Goal: Book appointment/travel/reservation

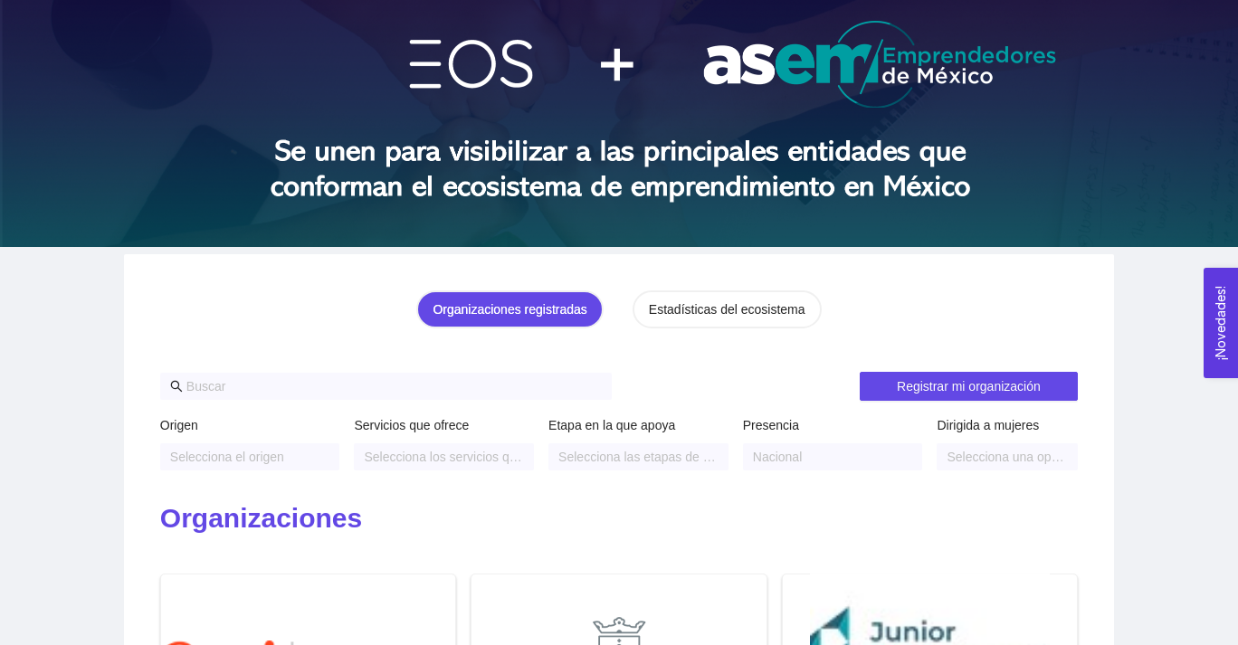
scroll to position [105, 0]
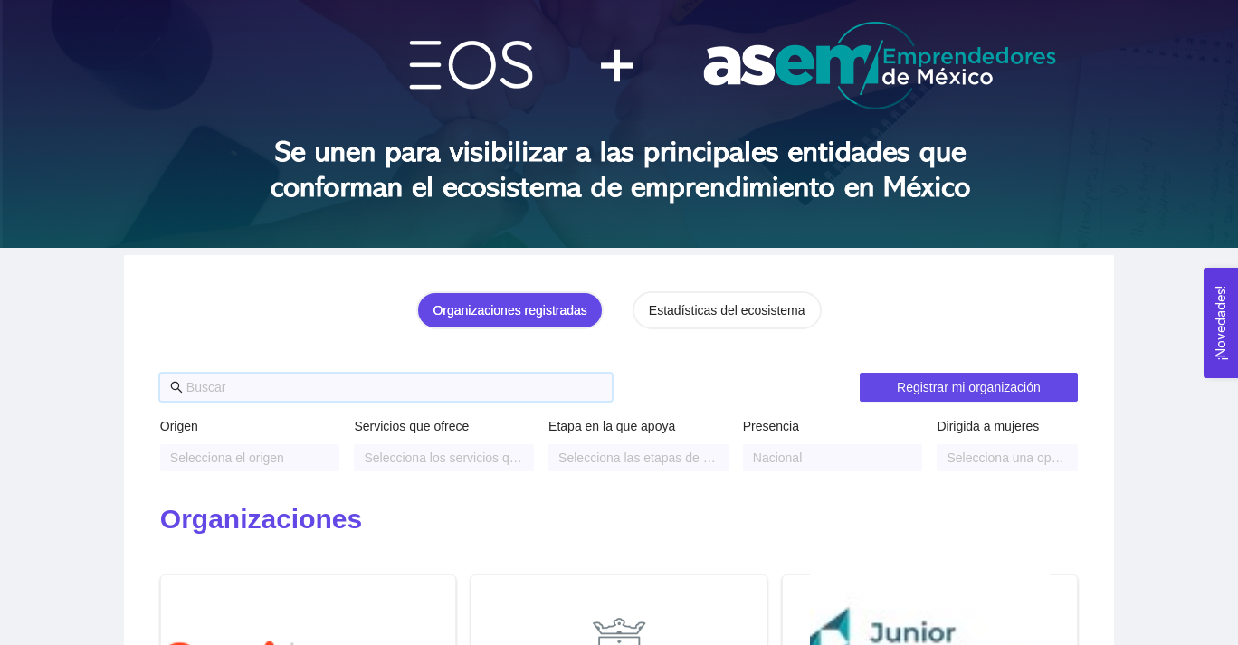
click at [282, 392] on input "text" at bounding box center [394, 388] width 416 height 20
type input "edumet"
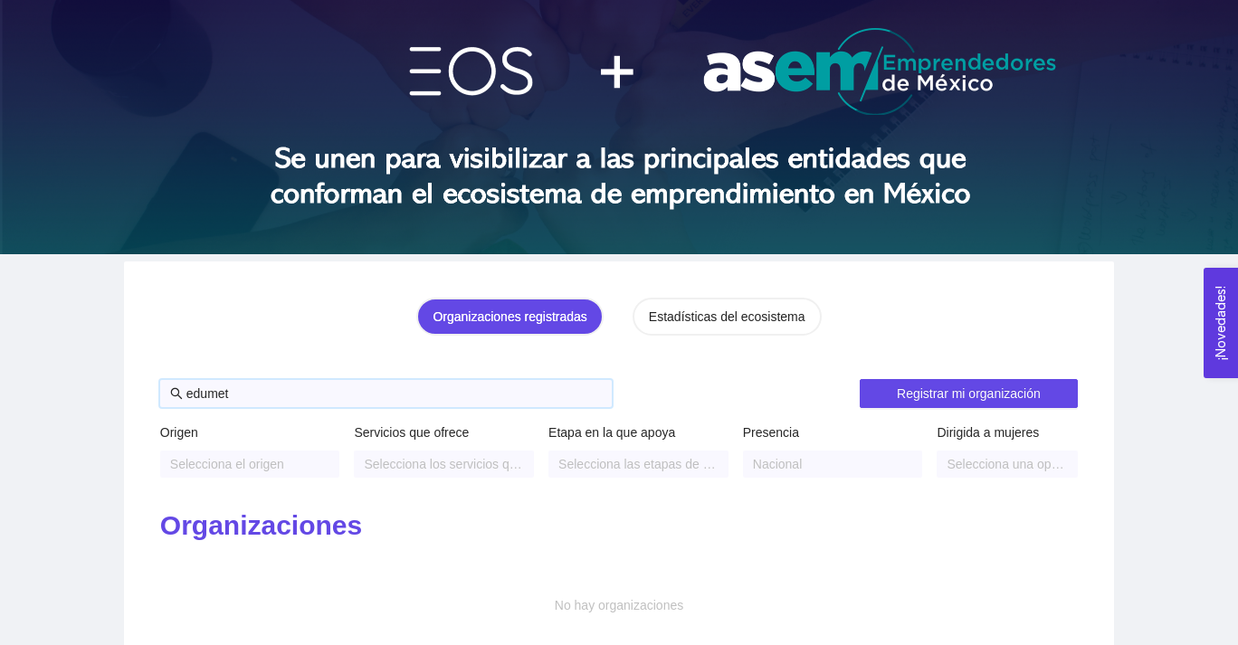
scroll to position [97, 0]
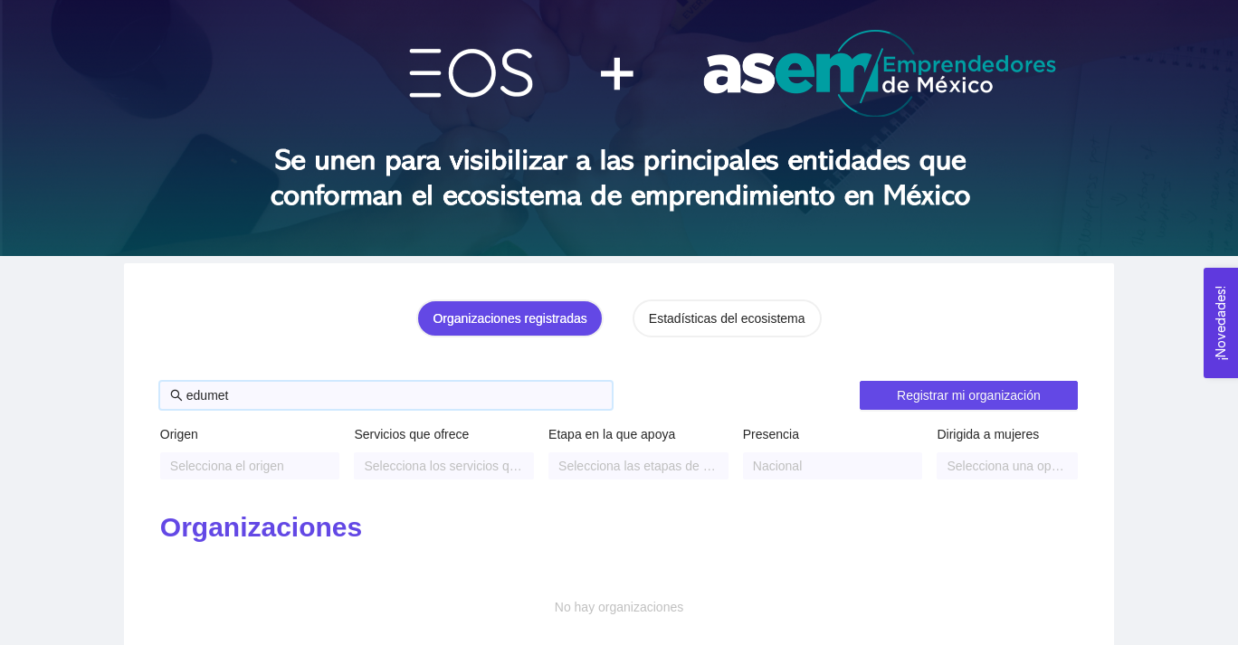
click at [426, 399] on input "edumet" at bounding box center [394, 396] width 416 height 20
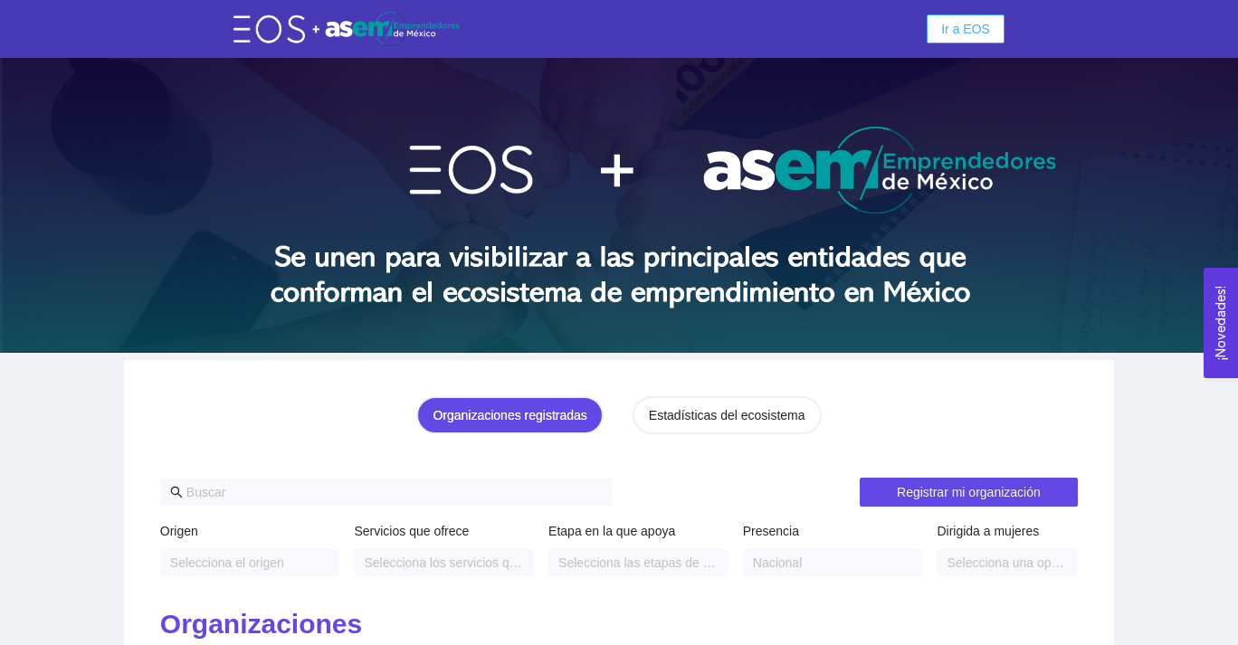
click at [988, 33] on span "Ir a EOS" at bounding box center [965, 29] width 49 height 20
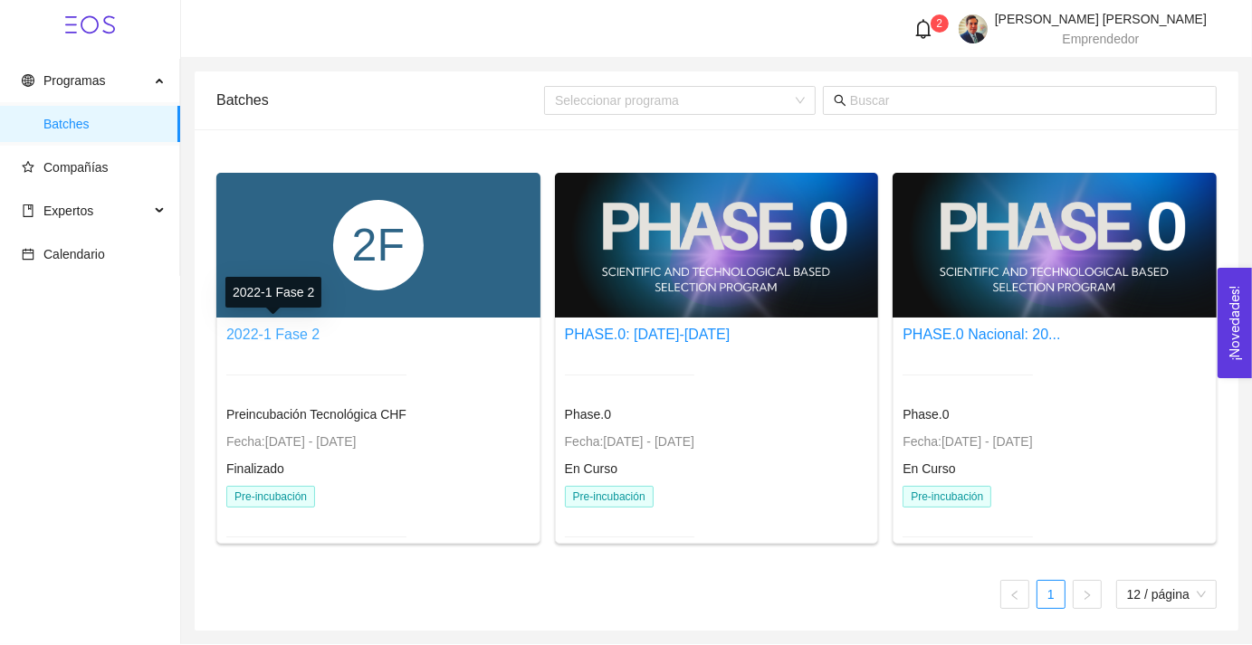
click at [308, 341] on link "2022-1 Fase 2" at bounding box center [272, 334] width 93 height 15
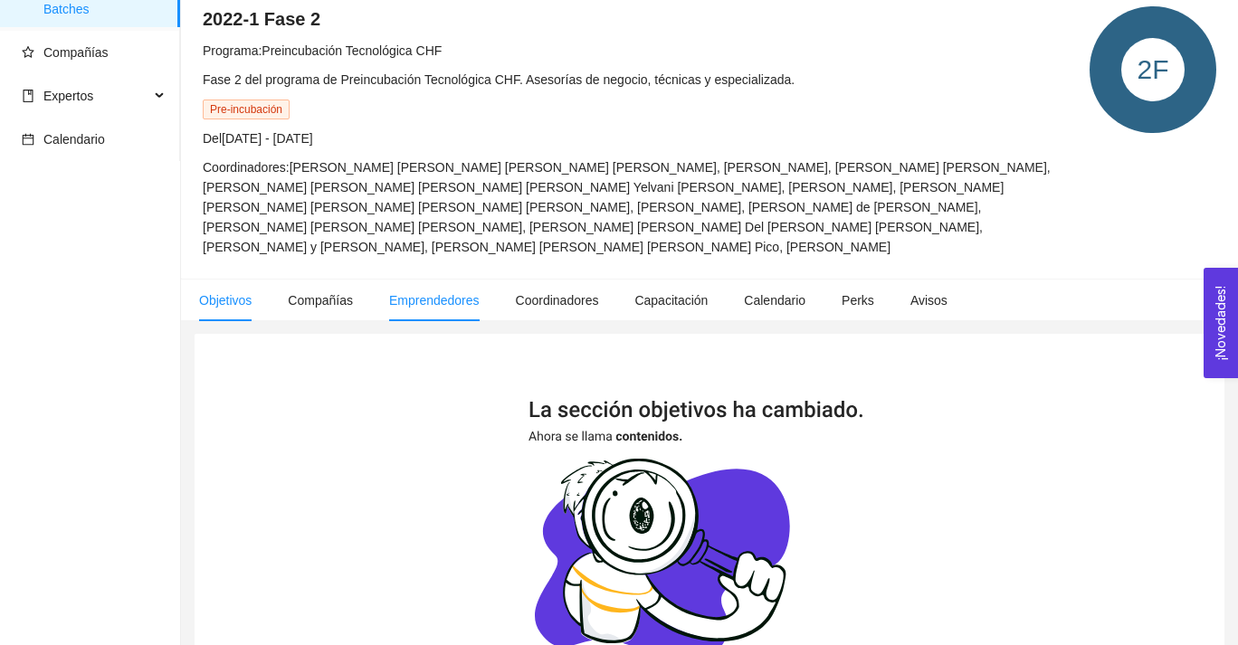
scroll to position [113, 0]
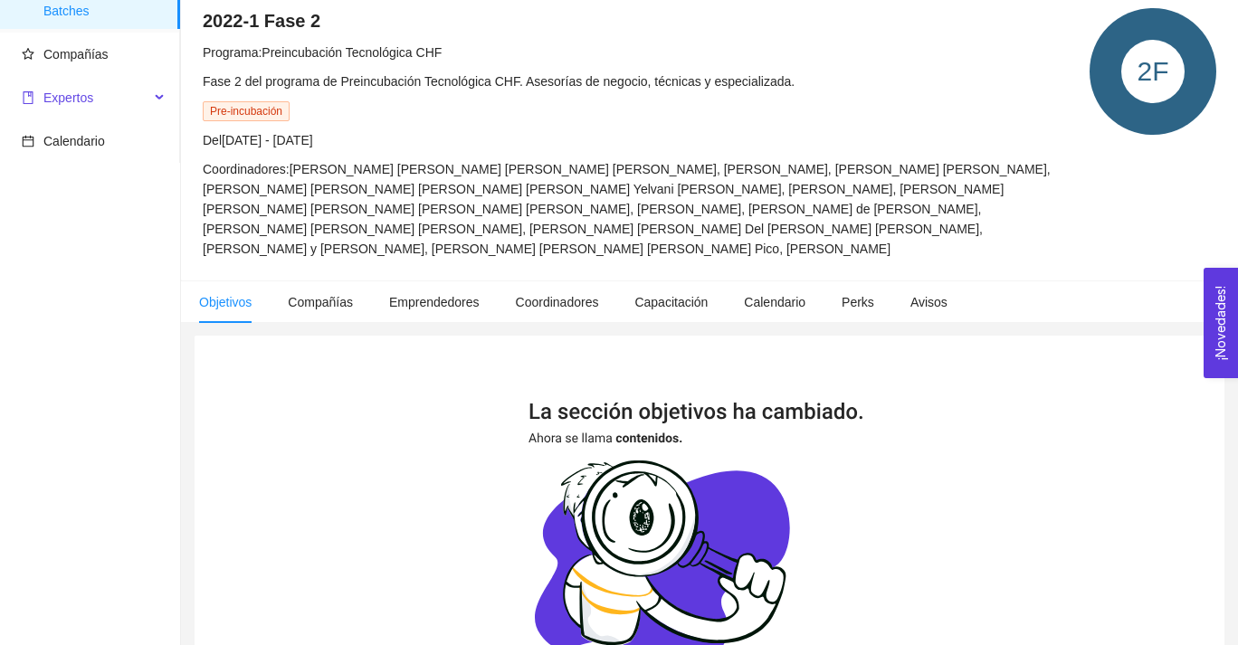
click at [152, 102] on div "Expertos" at bounding box center [90, 98] width 180 height 36
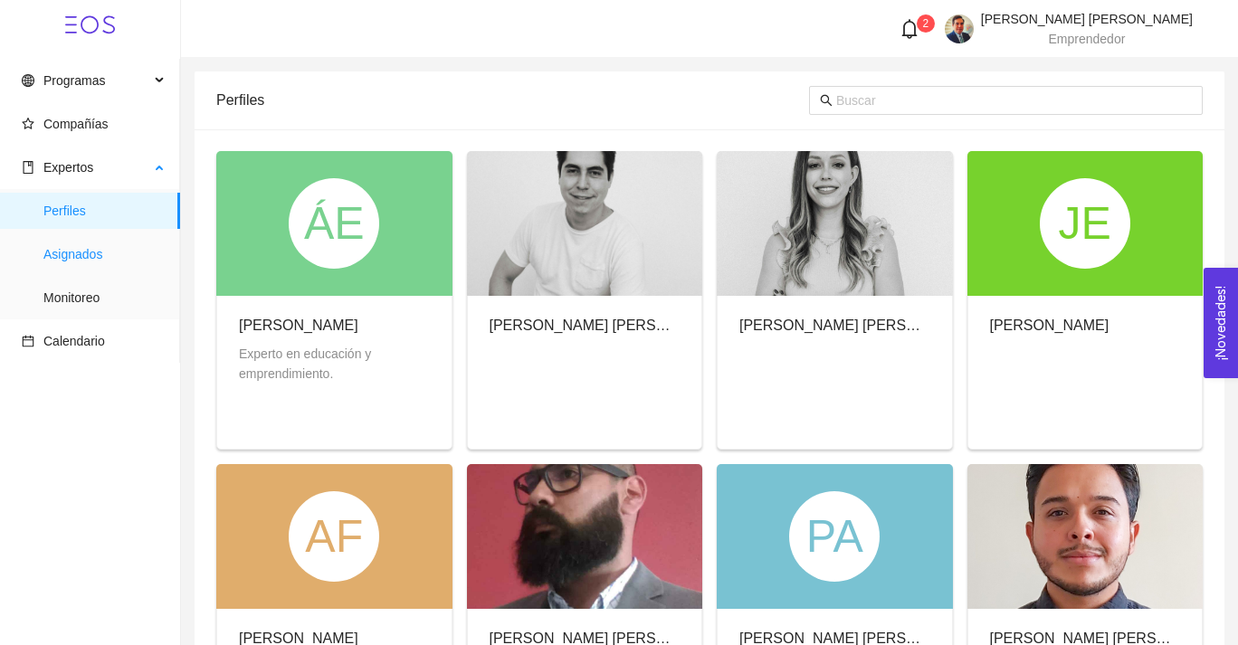
click at [96, 258] on span "Asignados" at bounding box center [104, 254] width 122 height 36
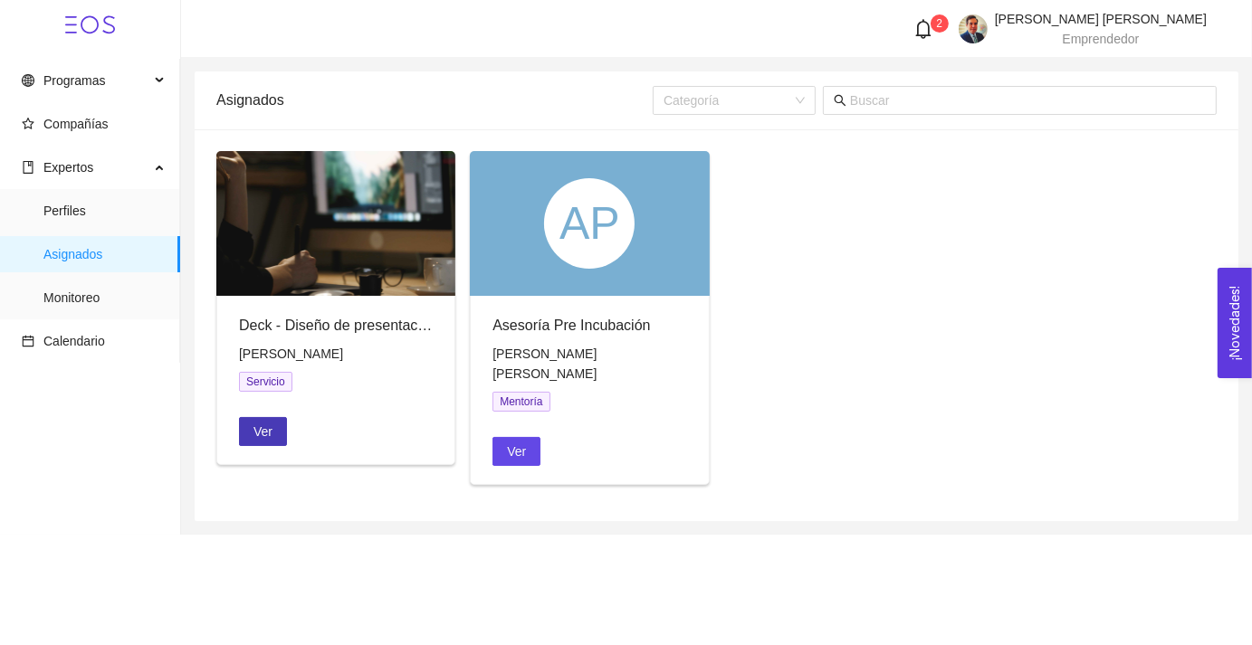
click at [271, 438] on span "Ver" at bounding box center [262, 432] width 19 height 20
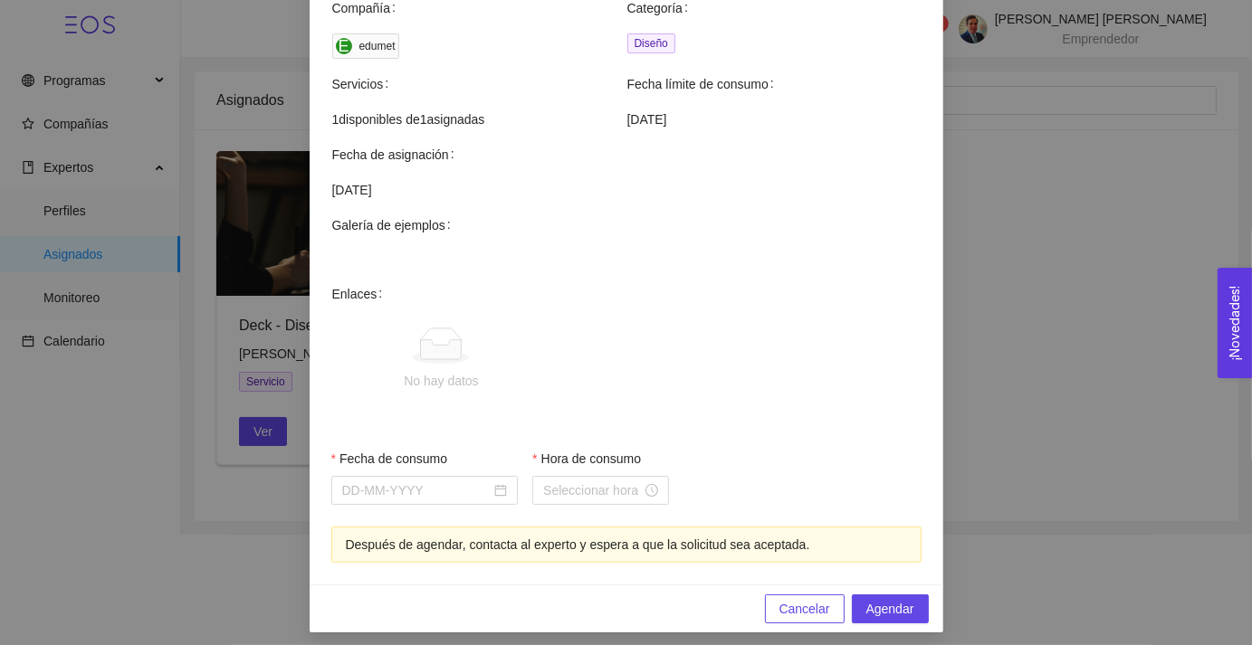
scroll to position [646, 0]
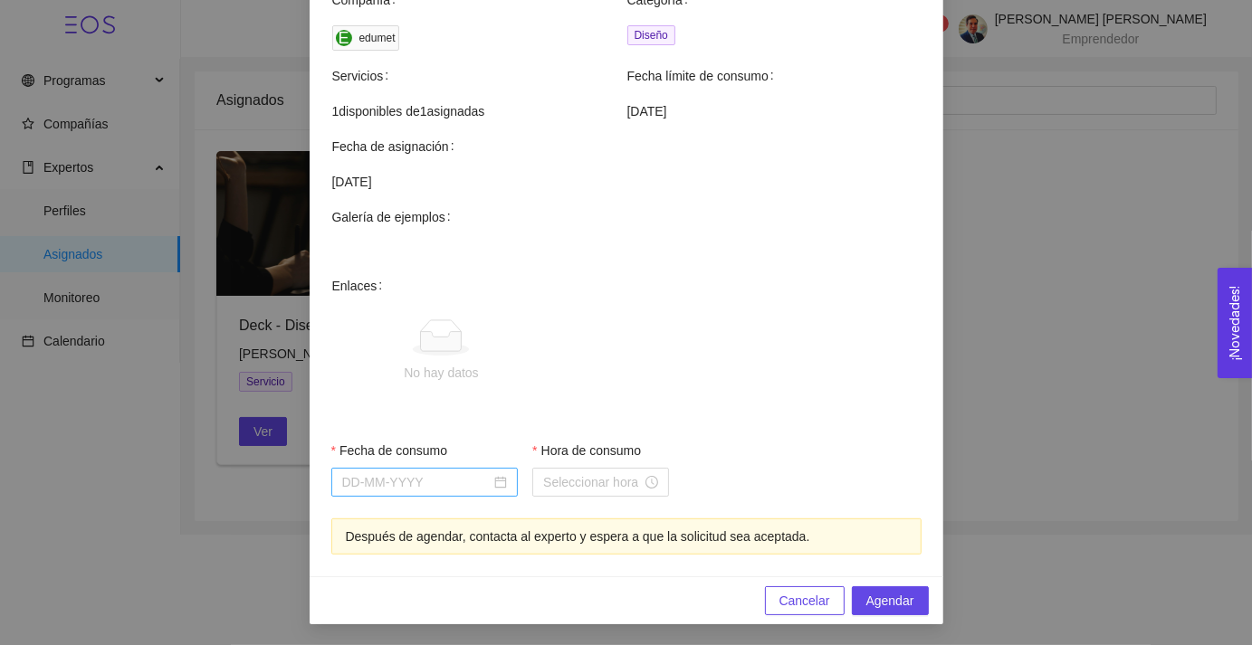
click at [488, 486] on div at bounding box center [425, 483] width 166 height 20
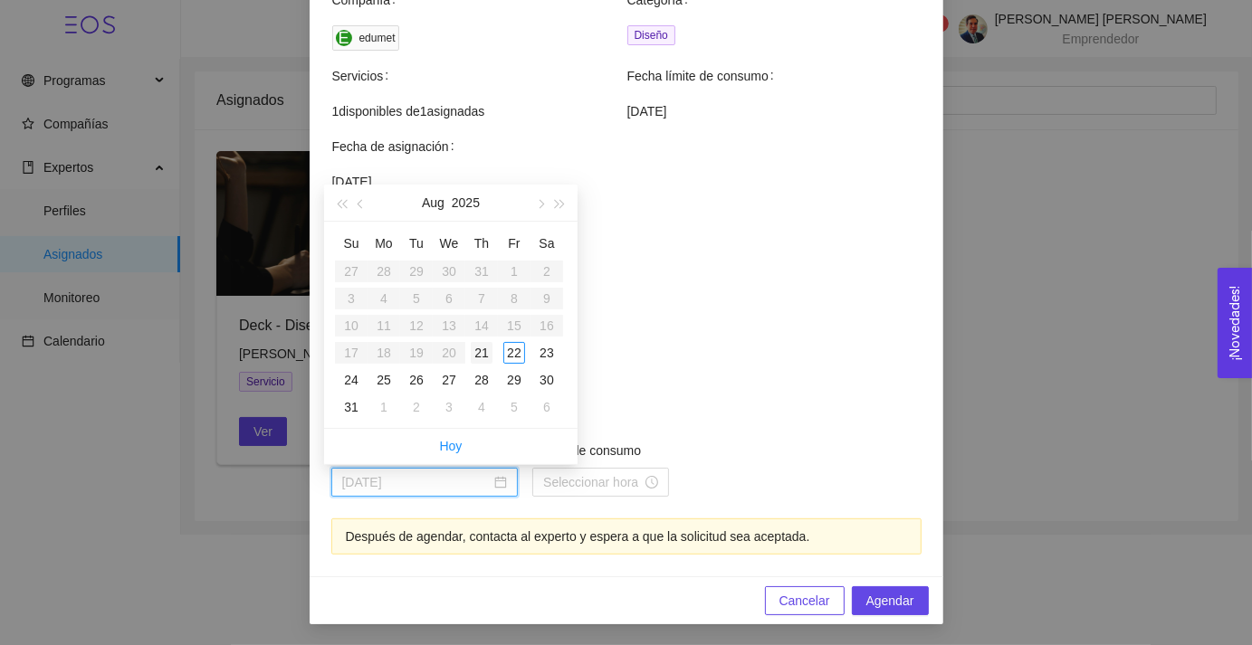
type input "[DATE]"
click at [412, 383] on div "26" at bounding box center [417, 380] width 22 height 22
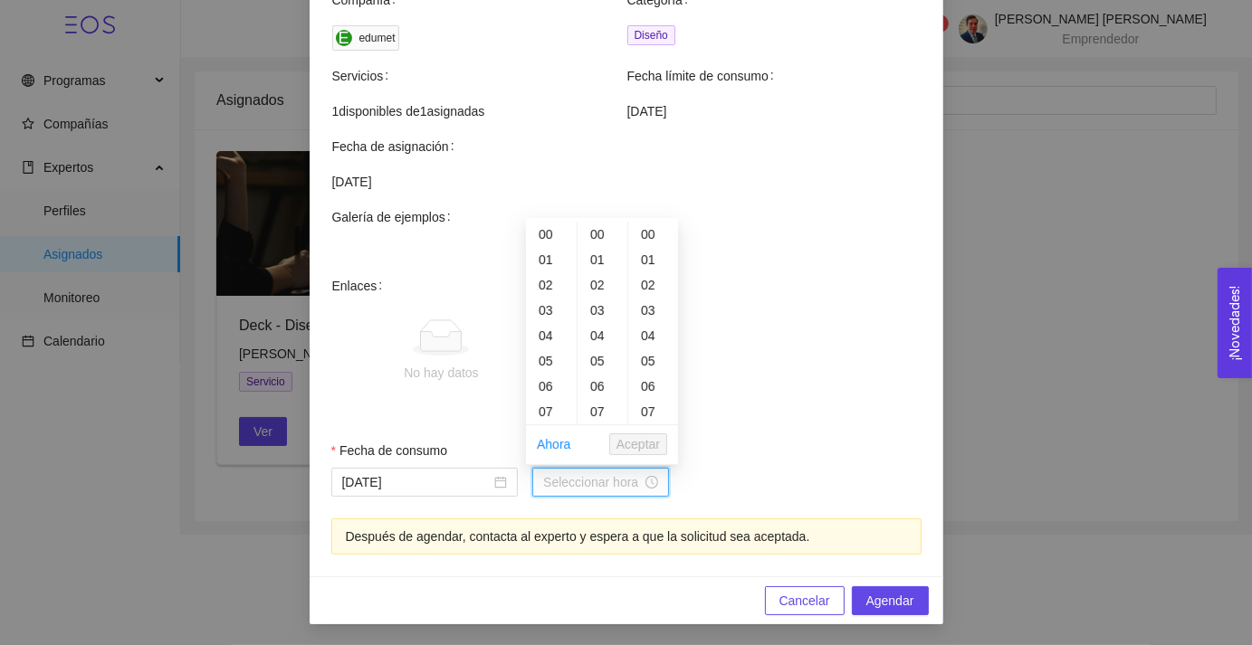
click at [610, 488] on input "Hora de consumo" at bounding box center [592, 483] width 99 height 20
click at [549, 354] on div "15" at bounding box center [551, 352] width 51 height 25
type input "15:00:00"
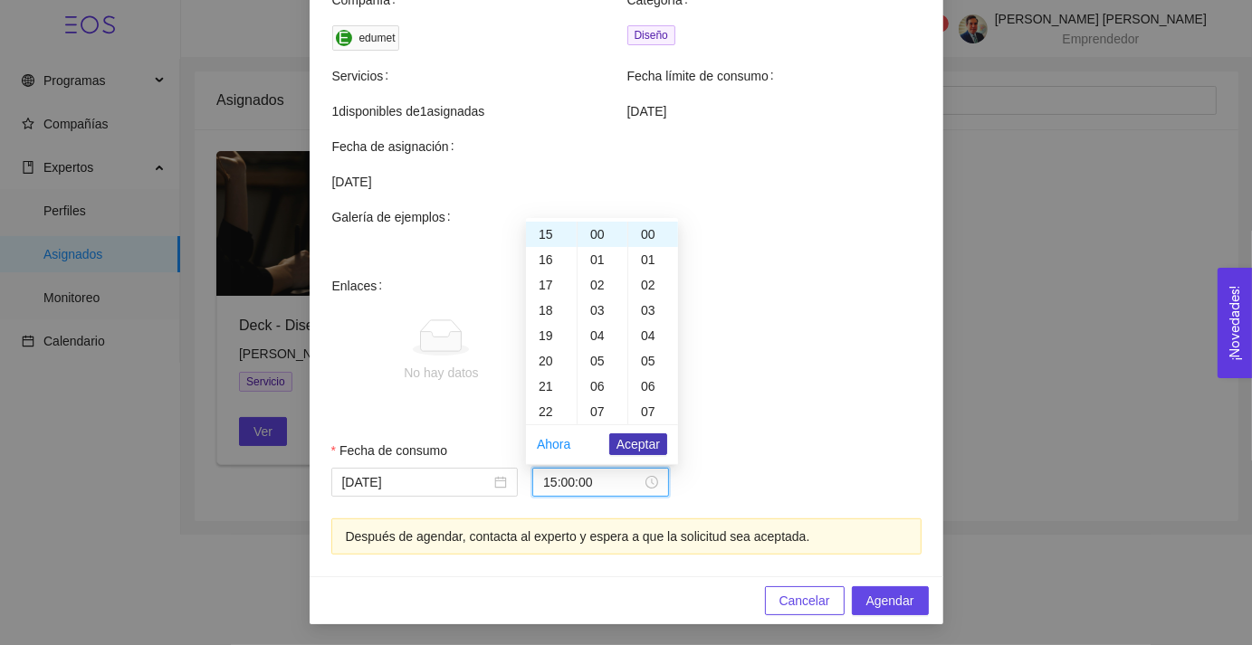
click at [626, 446] on span "Aceptar" at bounding box center [637, 445] width 43 height 20
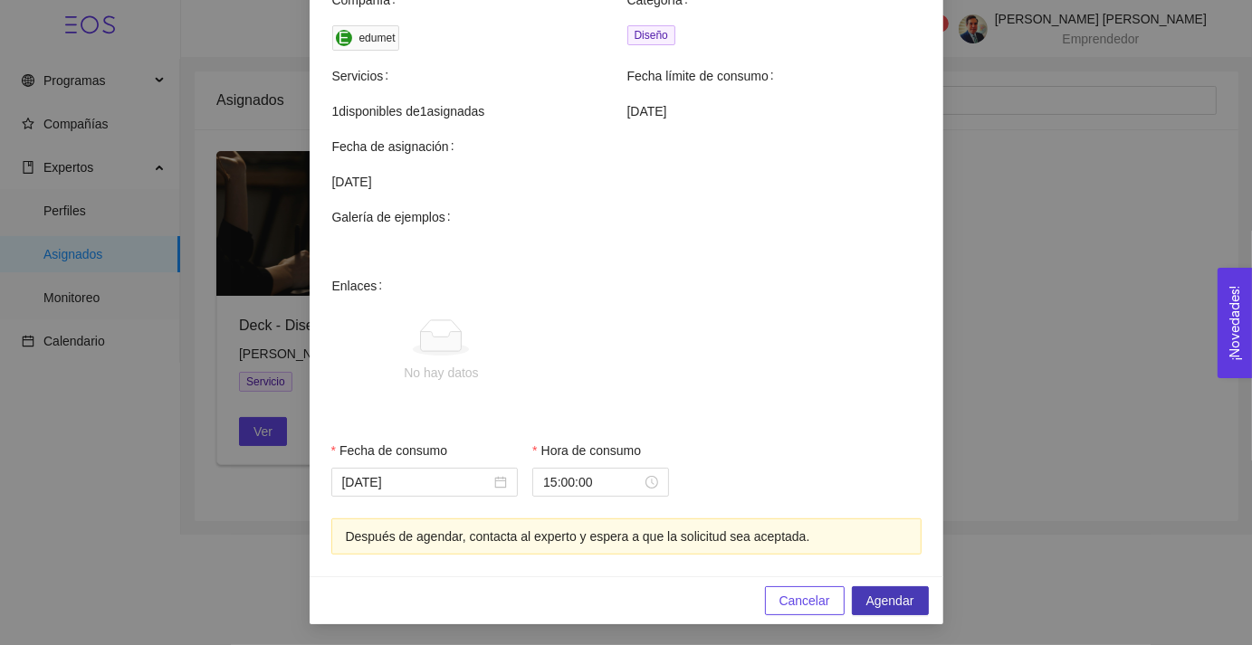
click at [874, 604] on span "Agendar" at bounding box center [890, 601] width 48 height 20
click at [879, 606] on span "Agendar" at bounding box center [890, 601] width 48 height 20
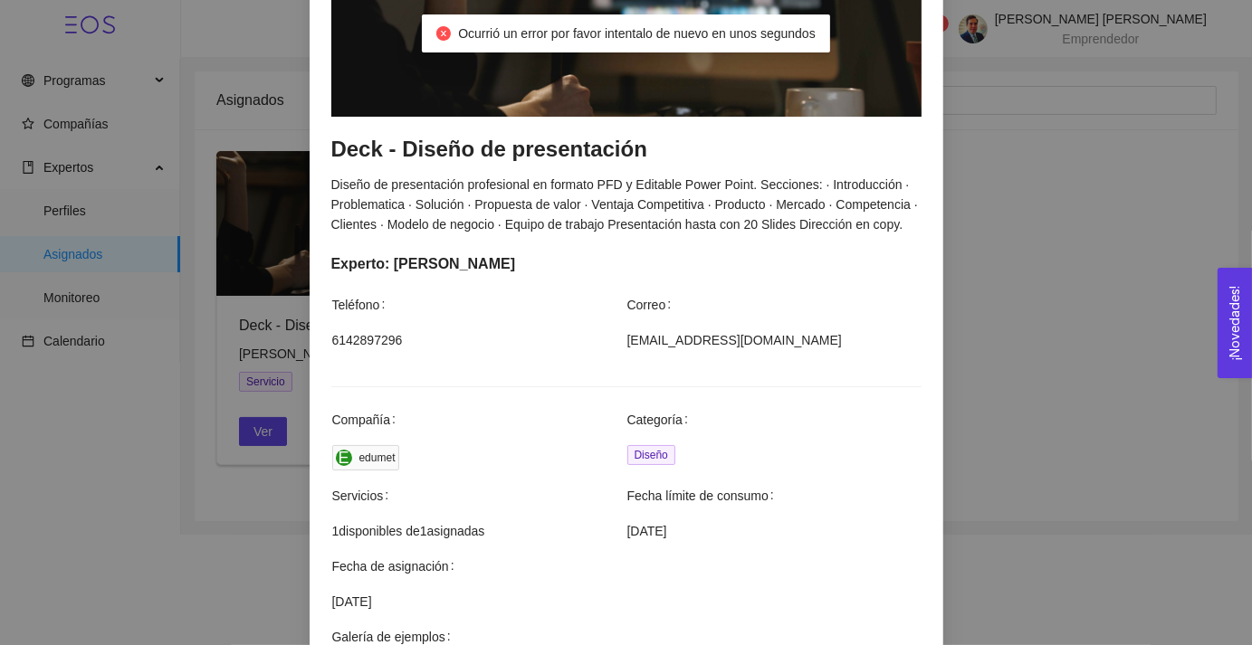
scroll to position [0, 0]
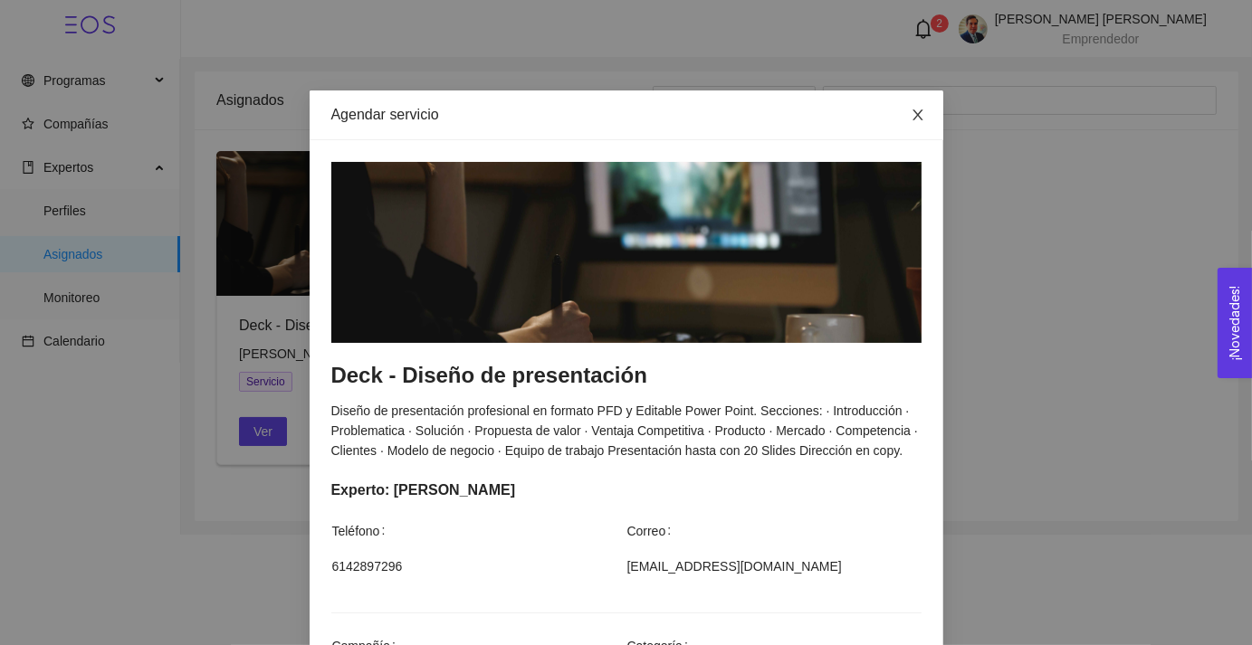
click at [911, 110] on icon "close" at bounding box center [918, 115] width 14 height 14
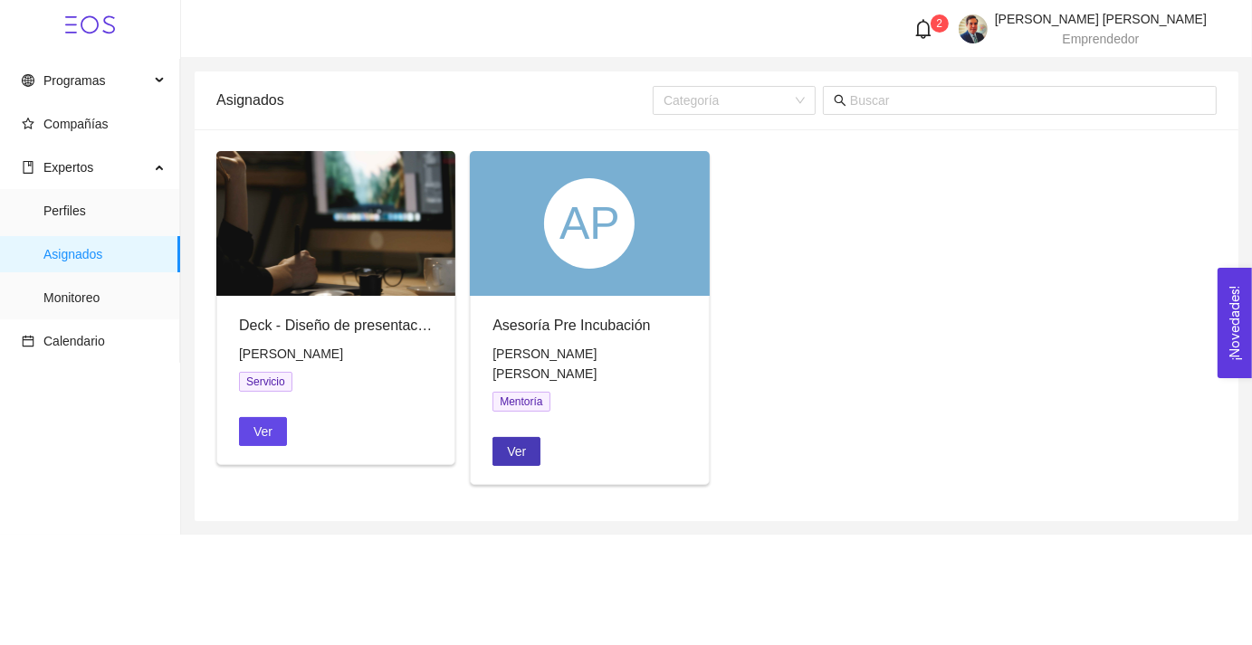
click at [512, 442] on span "Ver" at bounding box center [516, 452] width 19 height 20
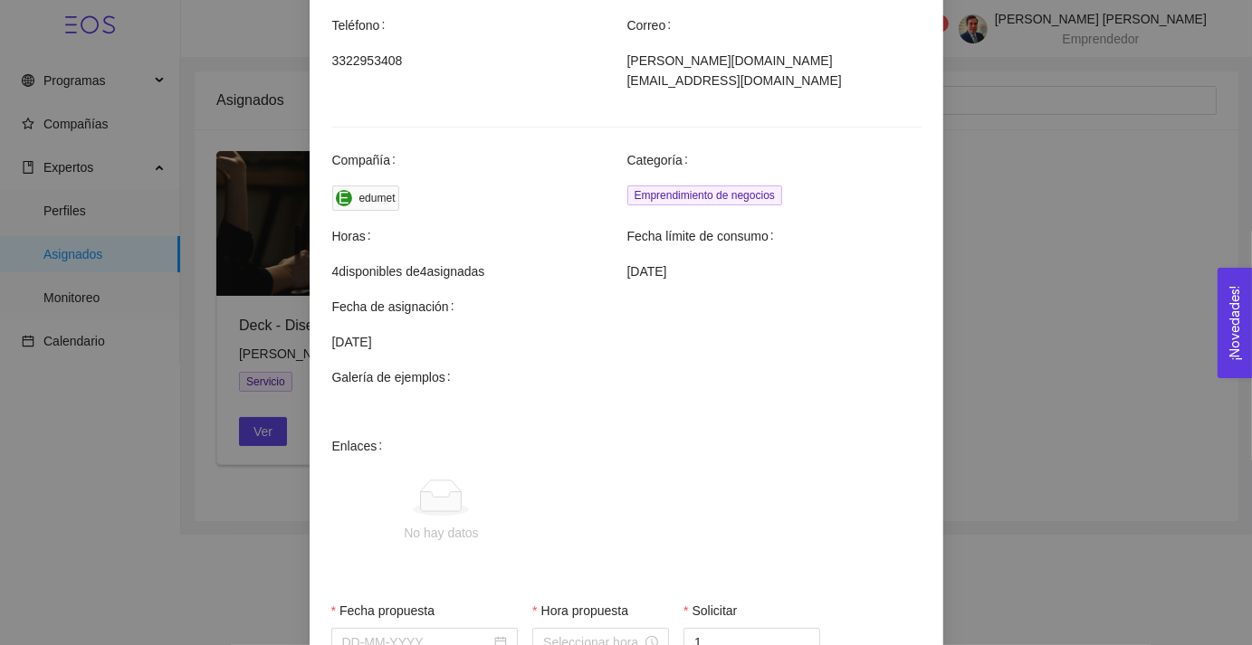
scroll to position [576, 0]
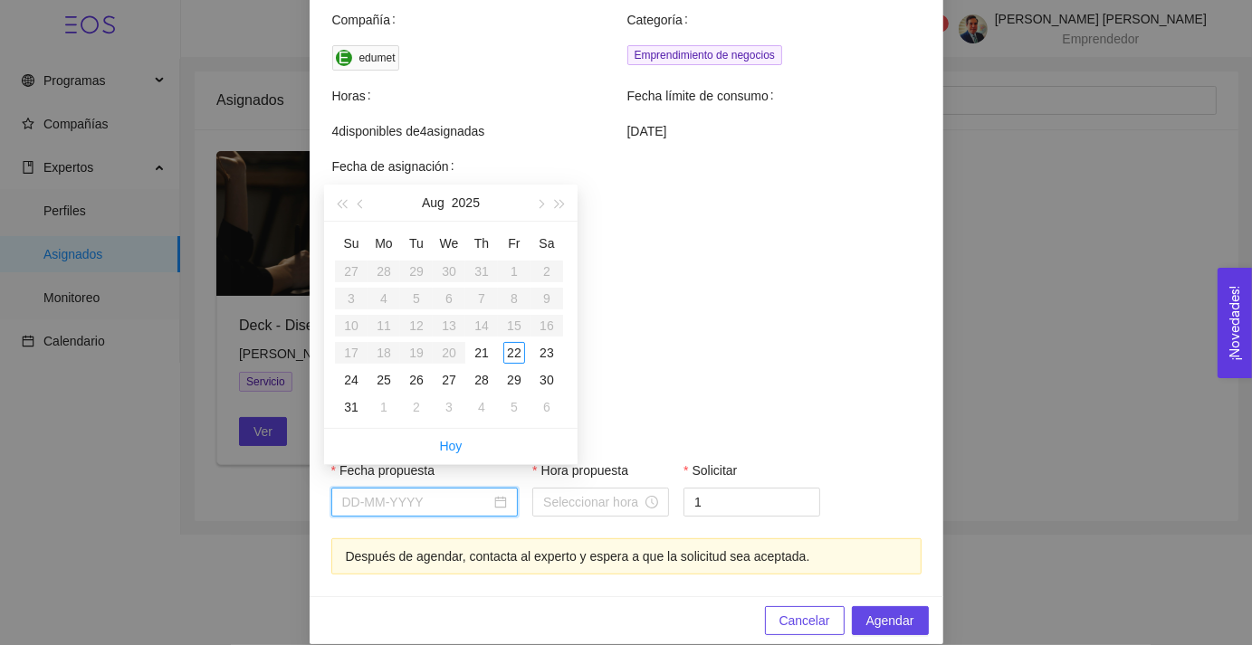
click at [476, 492] on input "Fecha propuesta" at bounding box center [416, 502] width 149 height 20
type input "[DATE]"
click at [516, 358] on div "22" at bounding box center [514, 353] width 22 height 22
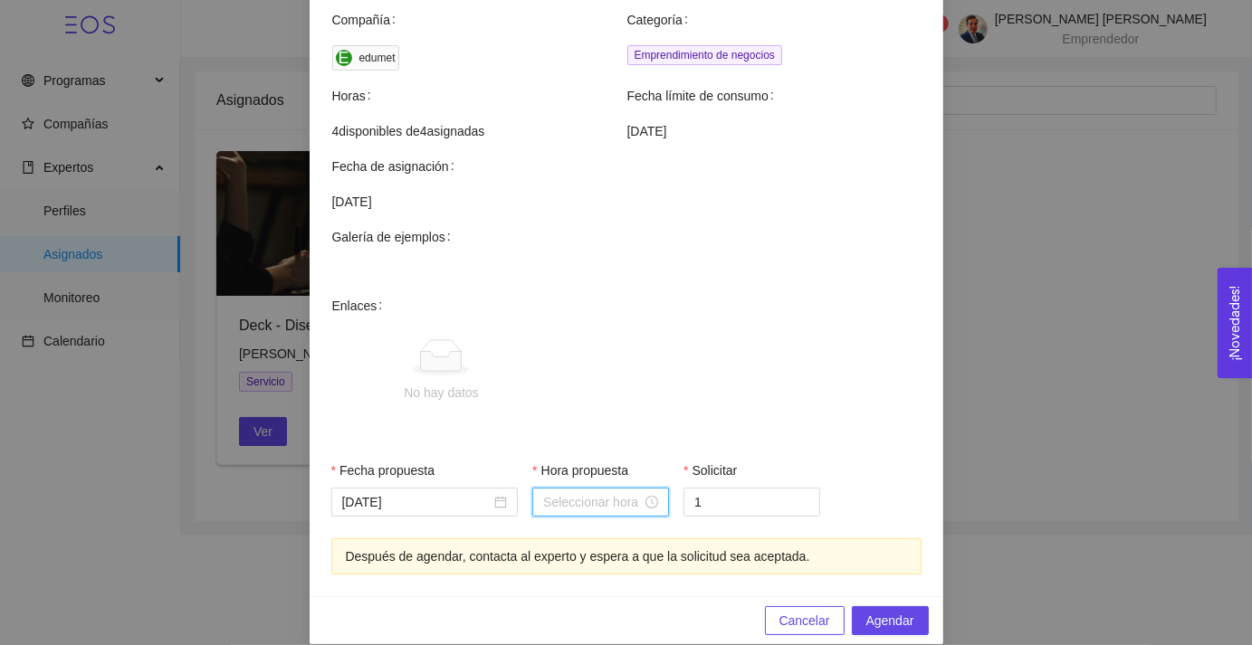
click at [610, 492] on input "Hora propuesta" at bounding box center [592, 502] width 99 height 20
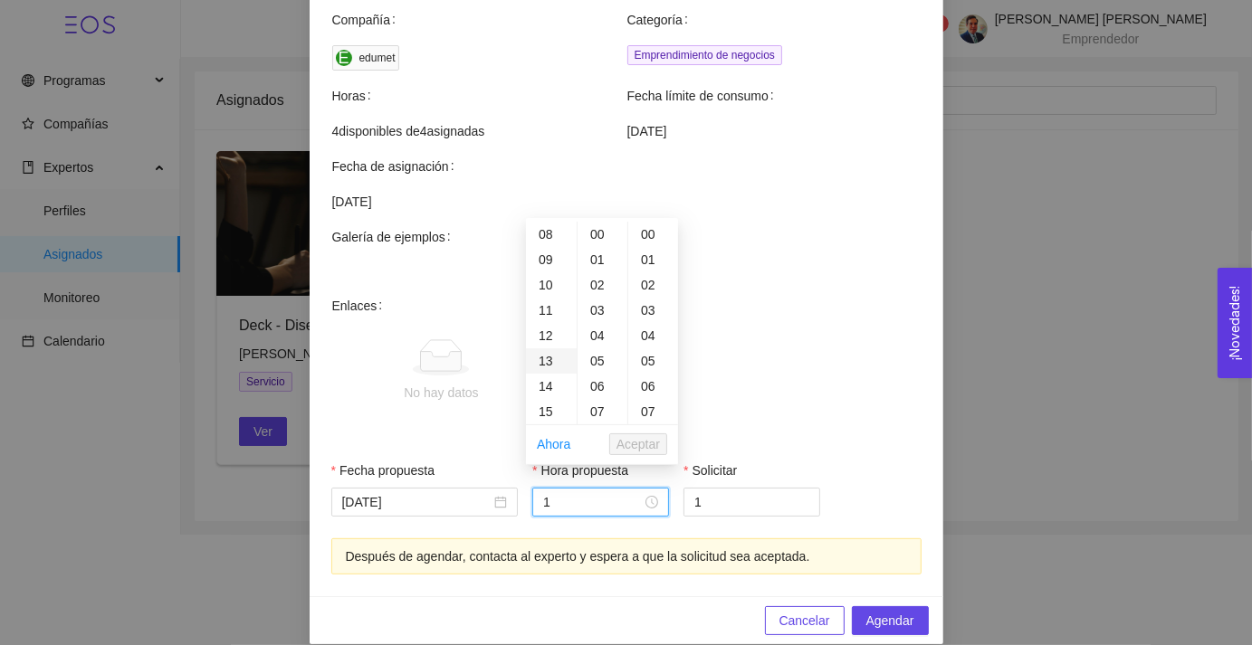
click at [545, 360] on div "13" at bounding box center [551, 361] width 51 height 25
click at [643, 449] on span "Aceptar" at bounding box center [637, 445] width 43 height 20
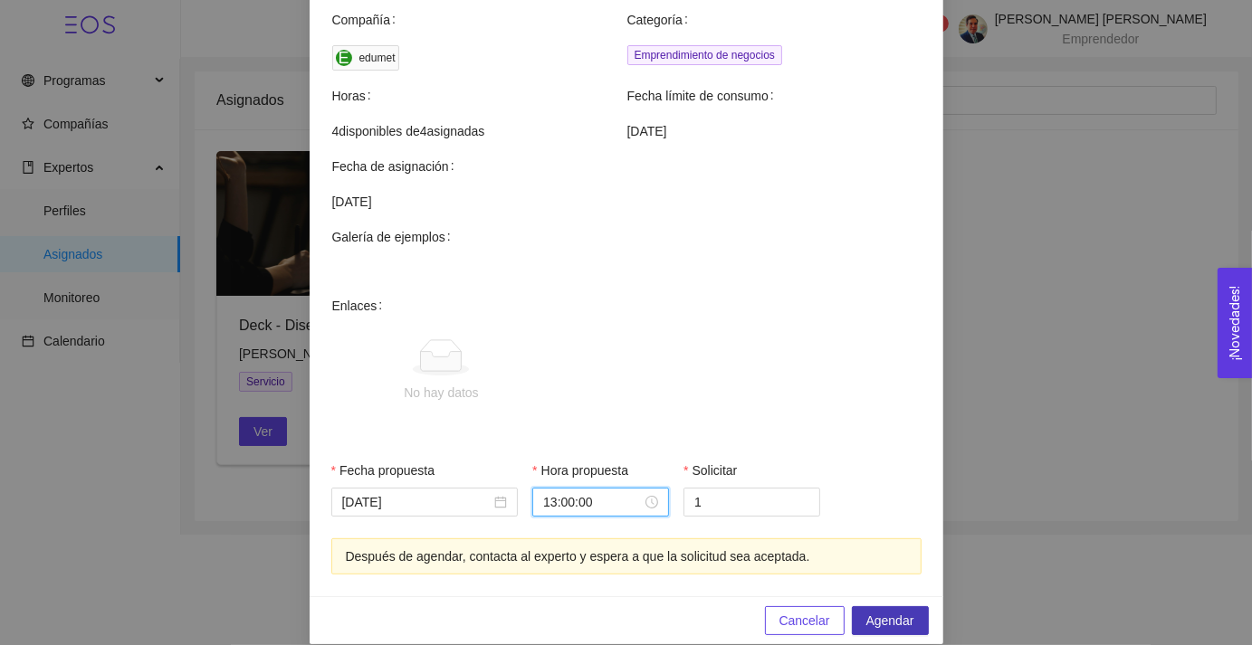
type input "13:00:00"
click at [901, 611] on span "Agendar" at bounding box center [890, 621] width 48 height 20
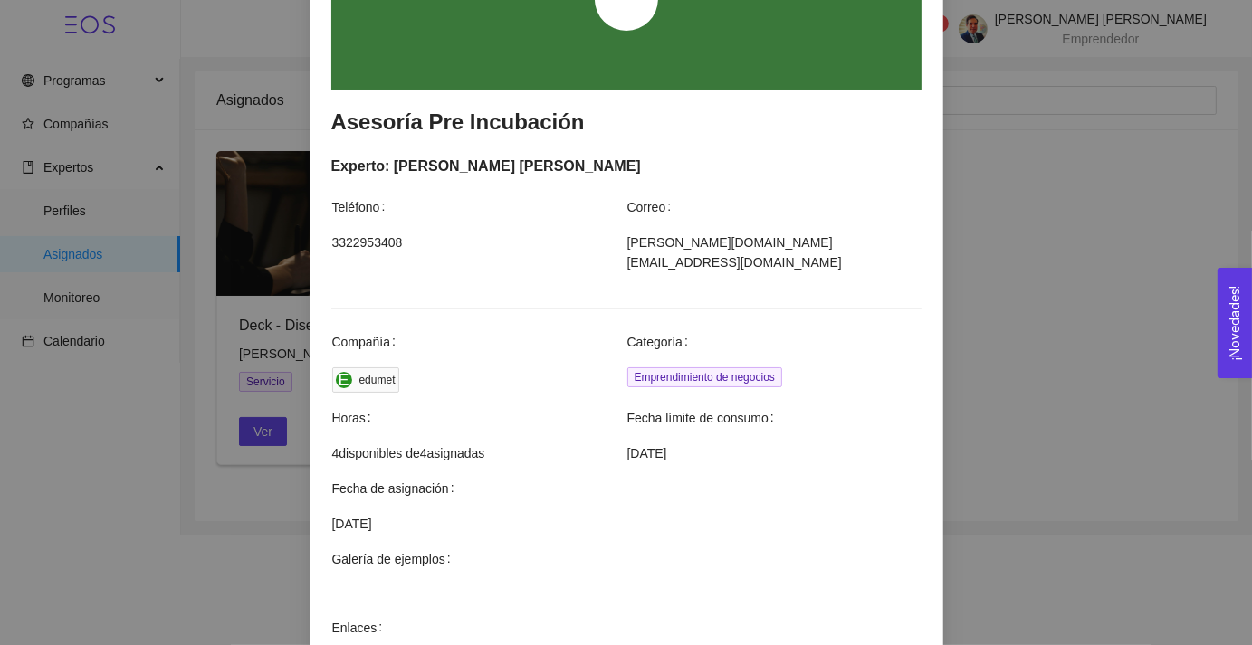
scroll to position [0, 0]
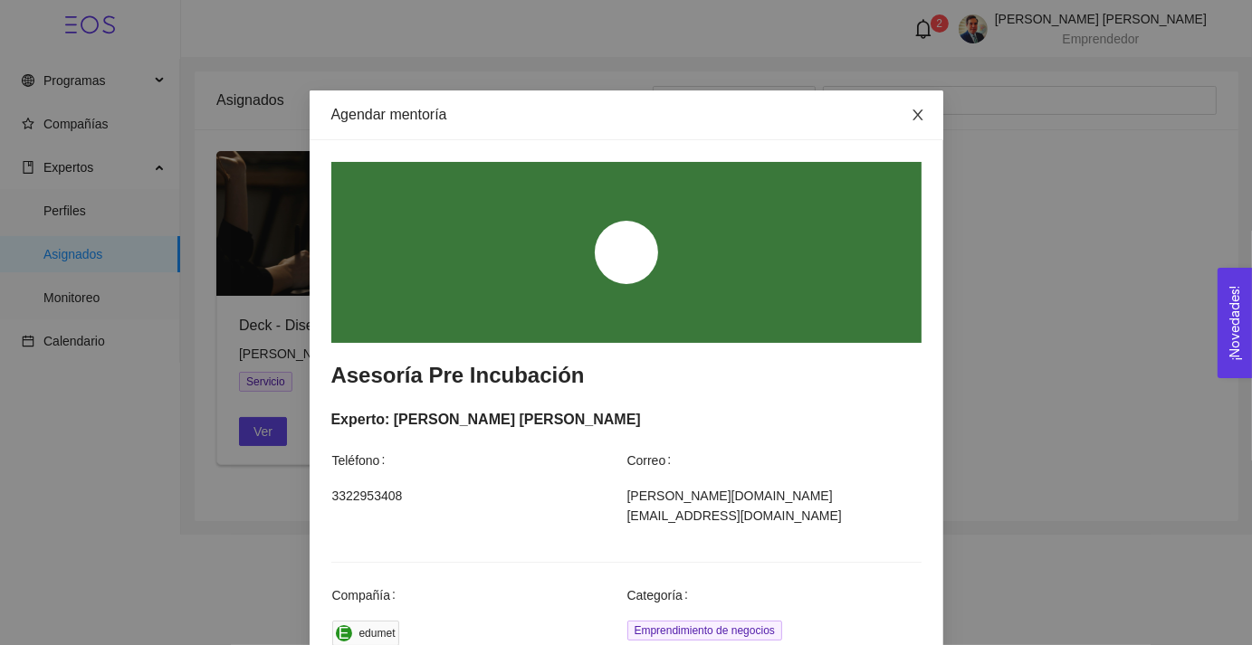
click at [914, 111] on icon "close" at bounding box center [918, 115] width 10 height 11
